Goal: Navigation & Orientation: Find specific page/section

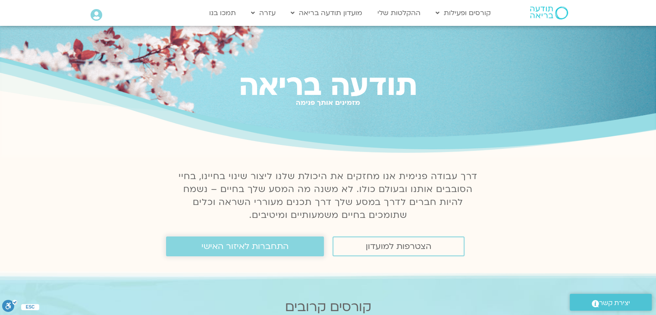
click at [233, 243] on span "התחברות לאיזור האישי" at bounding box center [245, 246] width 87 height 9
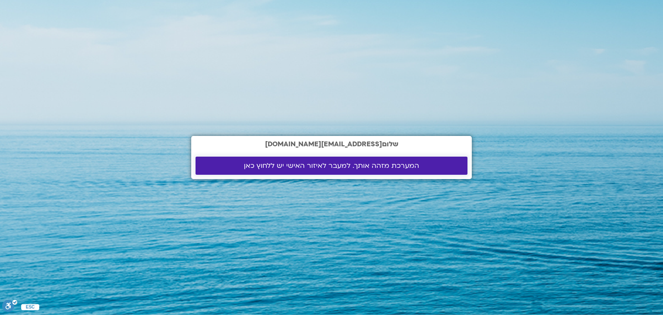
click at [350, 167] on span "המערכת מזהה אותך. למעבר לאיזור האישי יש ללחוץ כאן" at bounding box center [331, 166] width 175 height 8
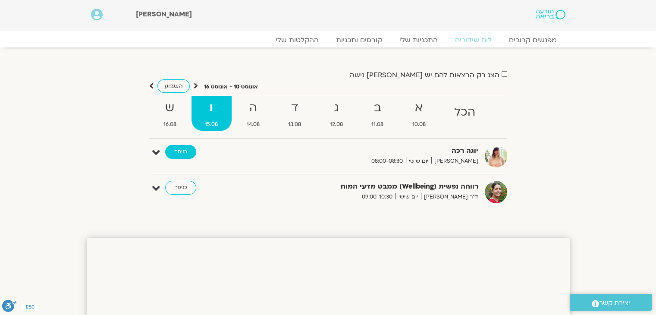
click at [179, 147] on link "כניסה" at bounding box center [180, 152] width 31 height 14
